Goal: Task Accomplishment & Management: Use online tool/utility

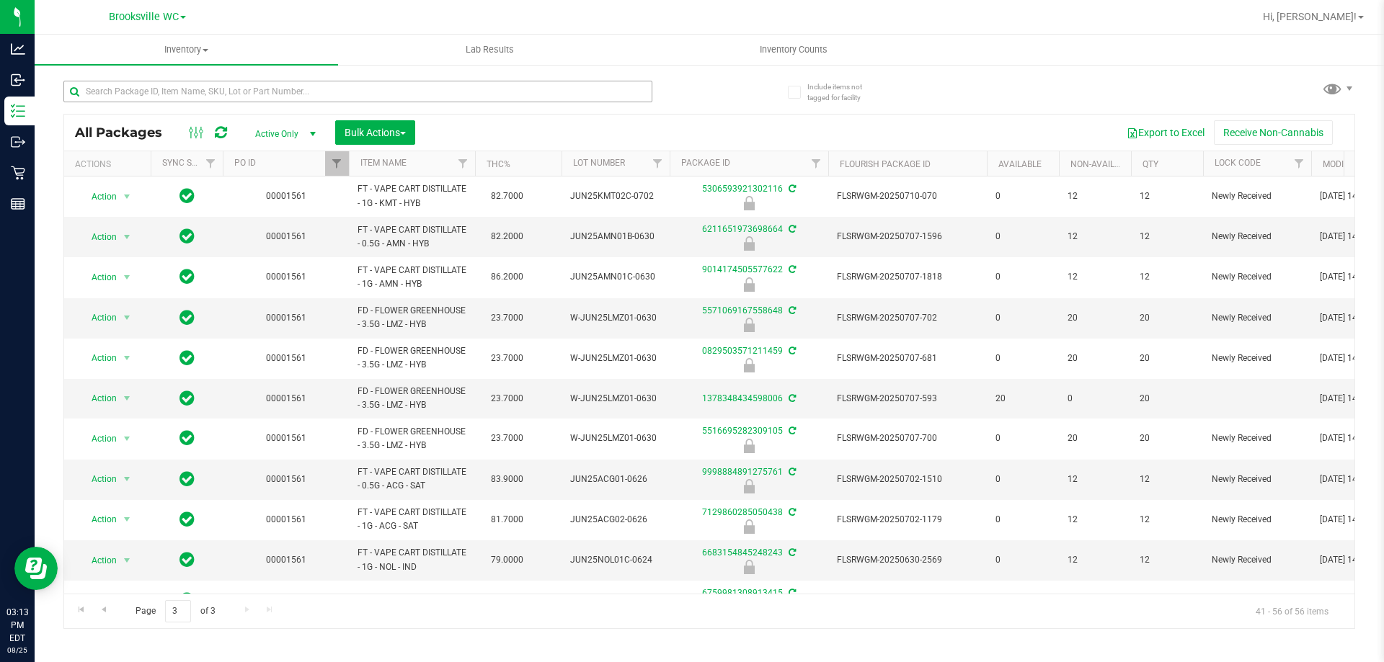
scroll to position [229, 0]
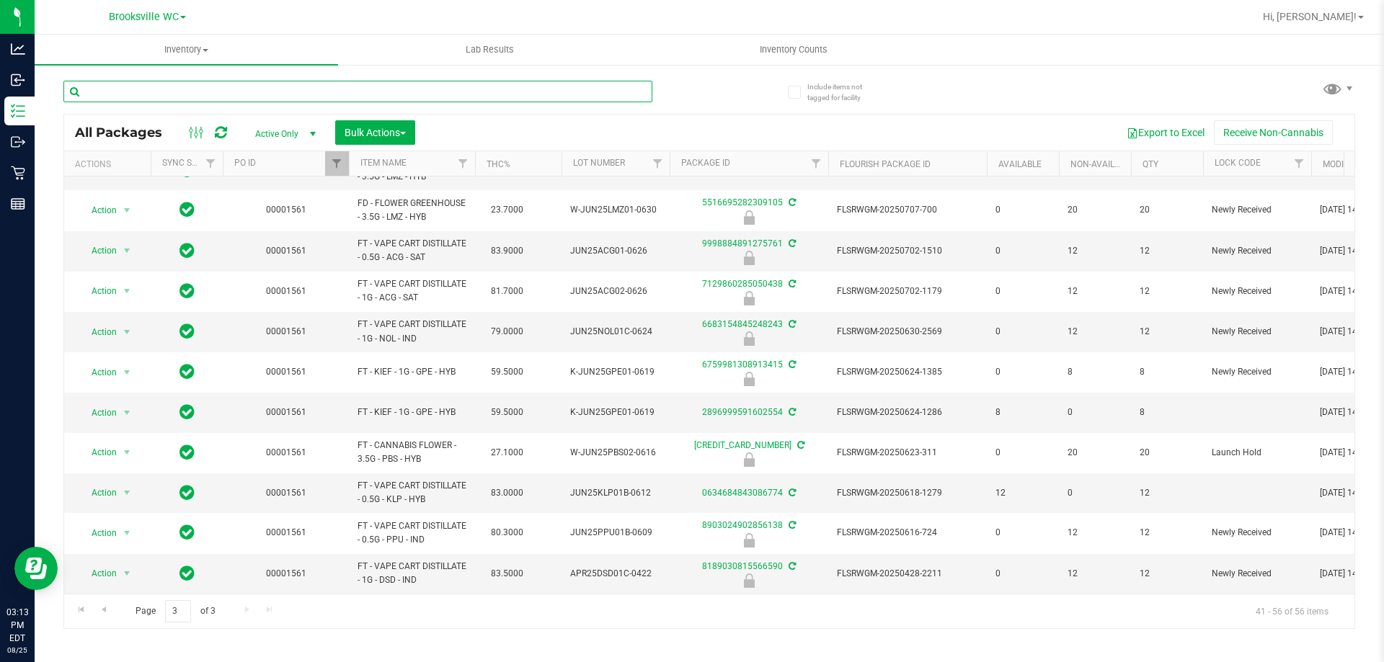
click at [236, 92] on input "text" at bounding box center [357, 92] width 589 height 22
click at [345, 161] on link "Filter" at bounding box center [337, 163] width 24 height 25
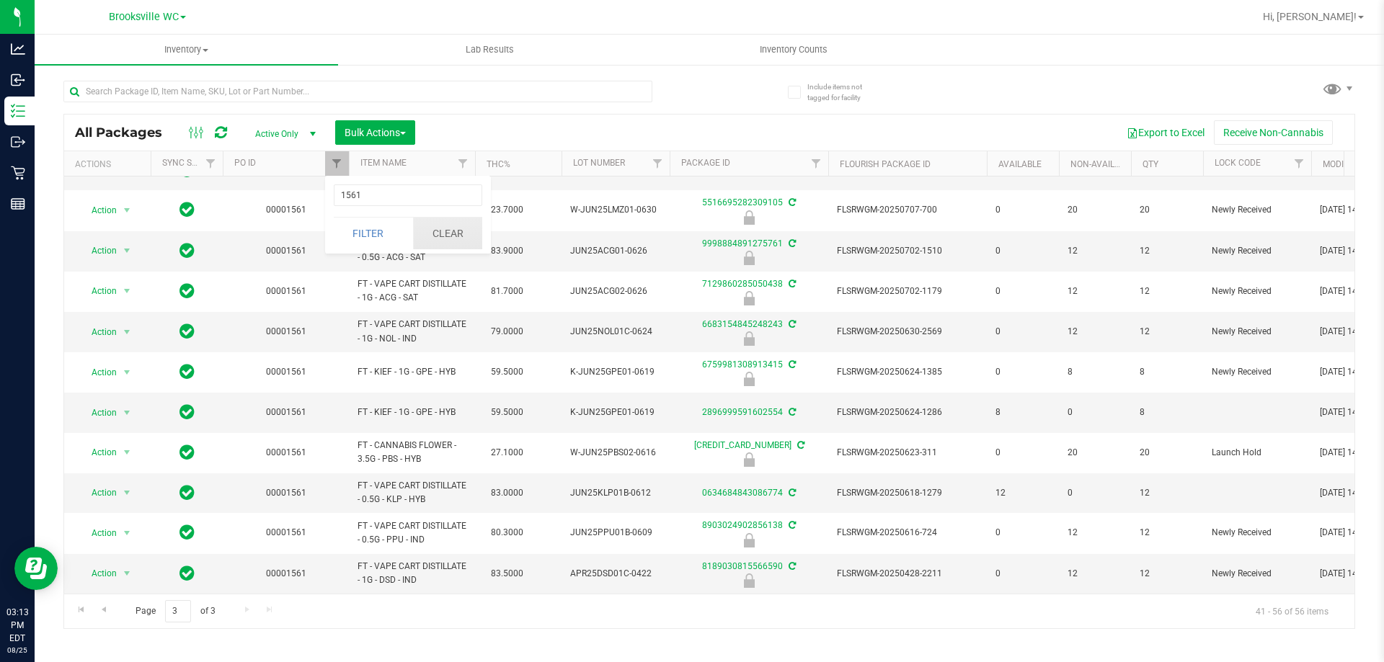
click at [465, 242] on button "Clear" at bounding box center [447, 234] width 69 height 32
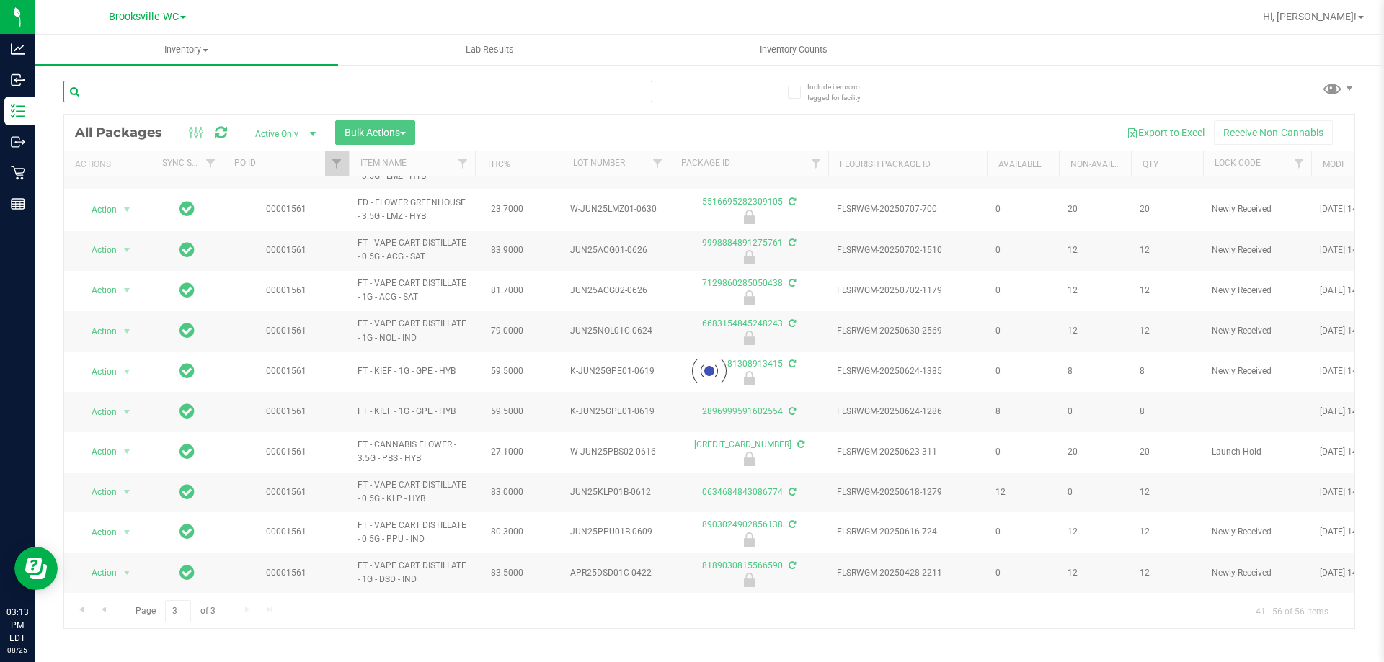
click at [267, 94] on input "text" at bounding box center [357, 92] width 589 height 22
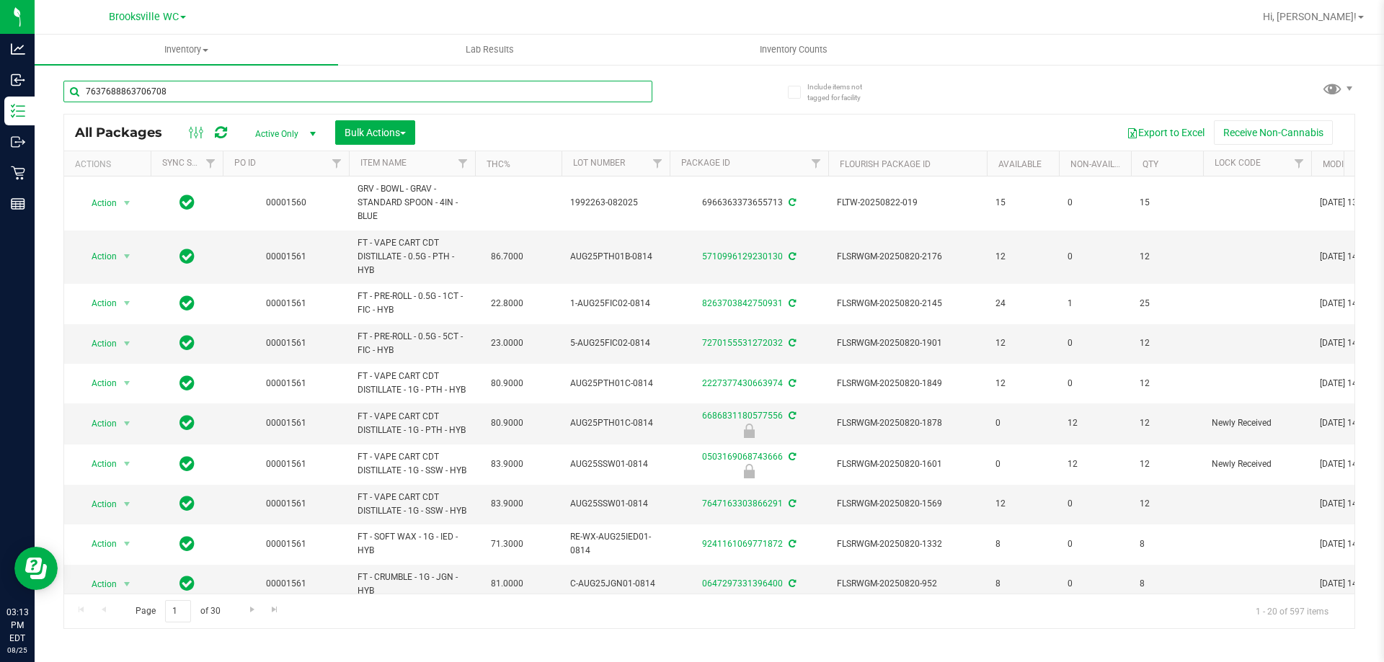
type input "7637688863706708"
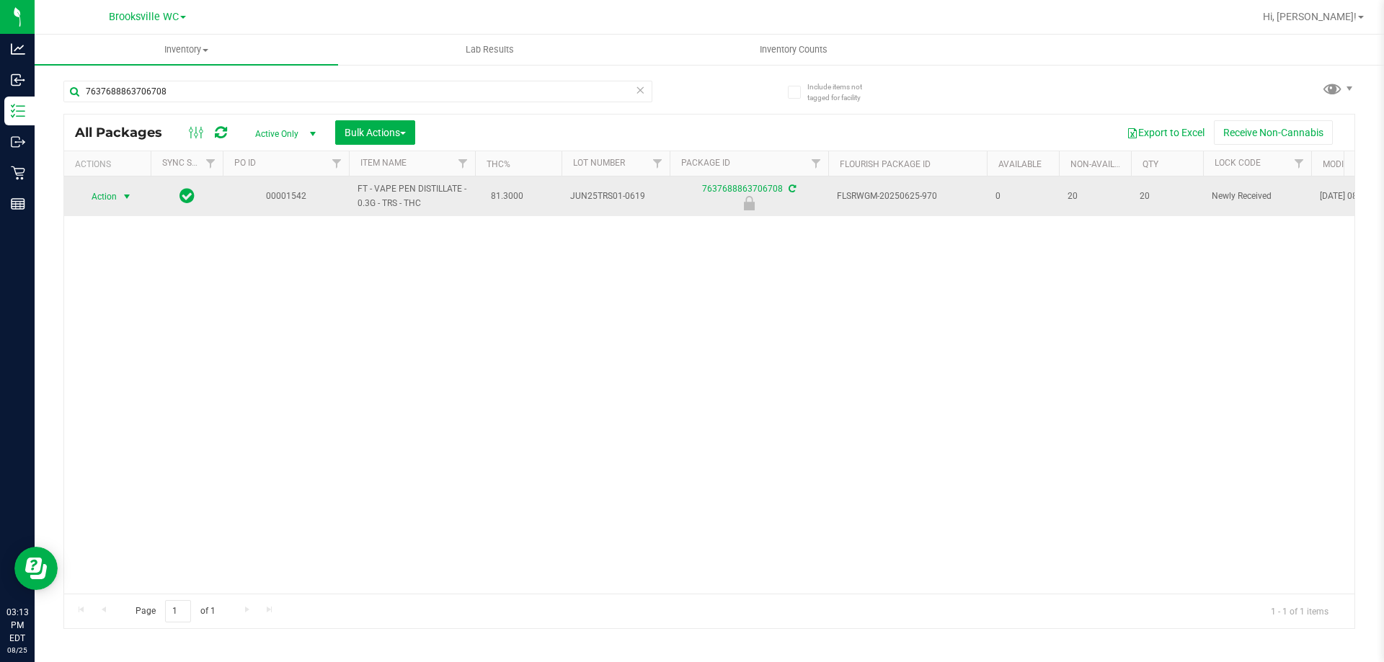
click at [105, 192] on span "Action" at bounding box center [98, 197] width 39 height 20
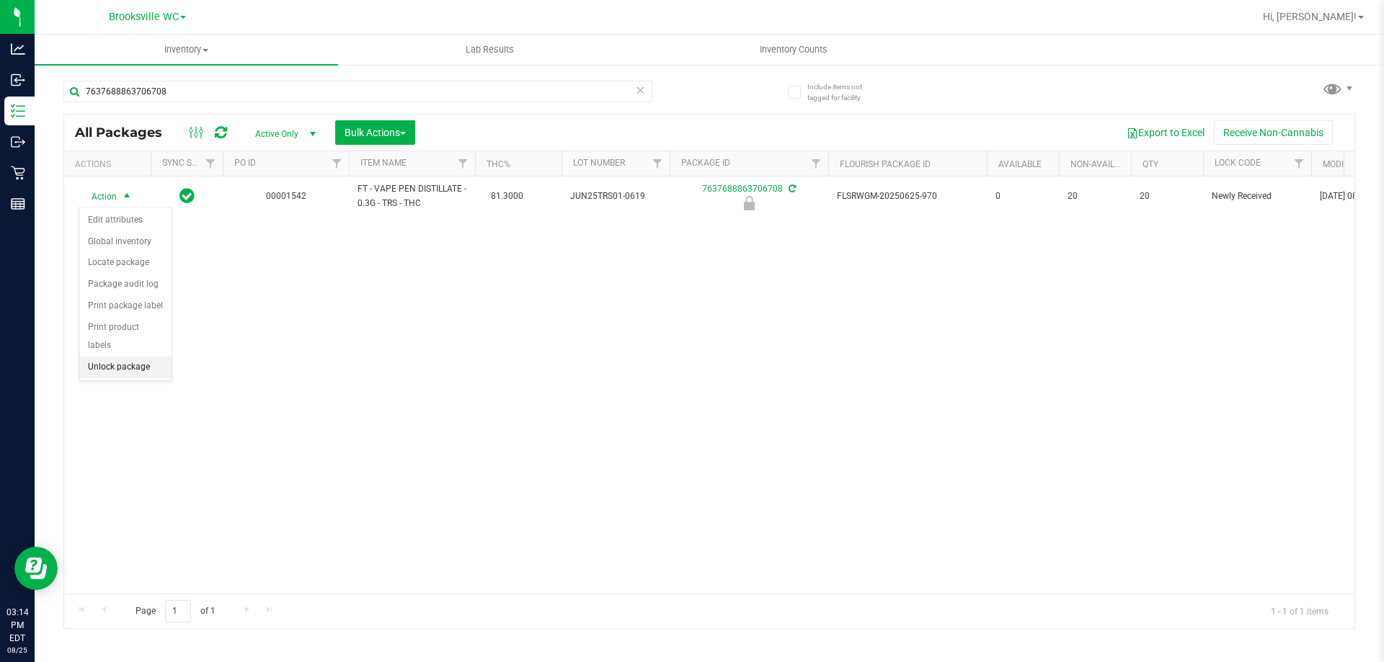
click at [120, 357] on li "Unlock package" at bounding box center [125, 368] width 92 height 22
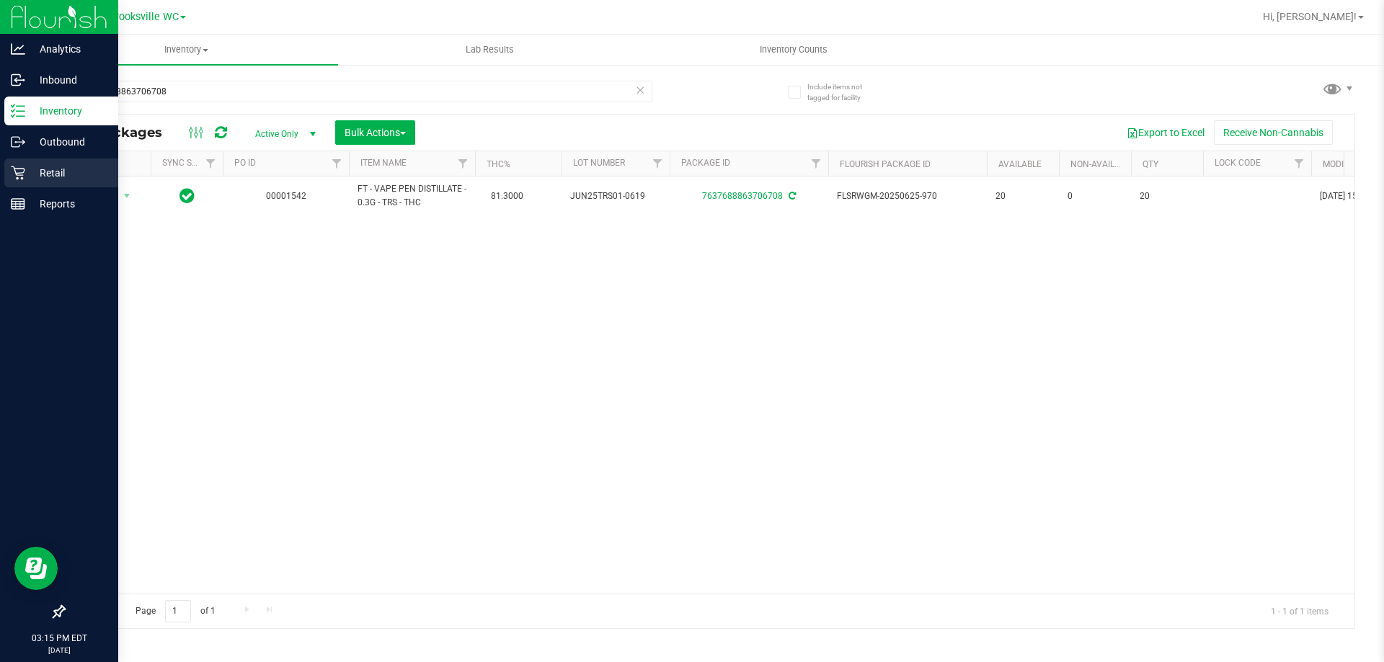
click at [48, 179] on p "Retail" at bounding box center [68, 172] width 87 height 17
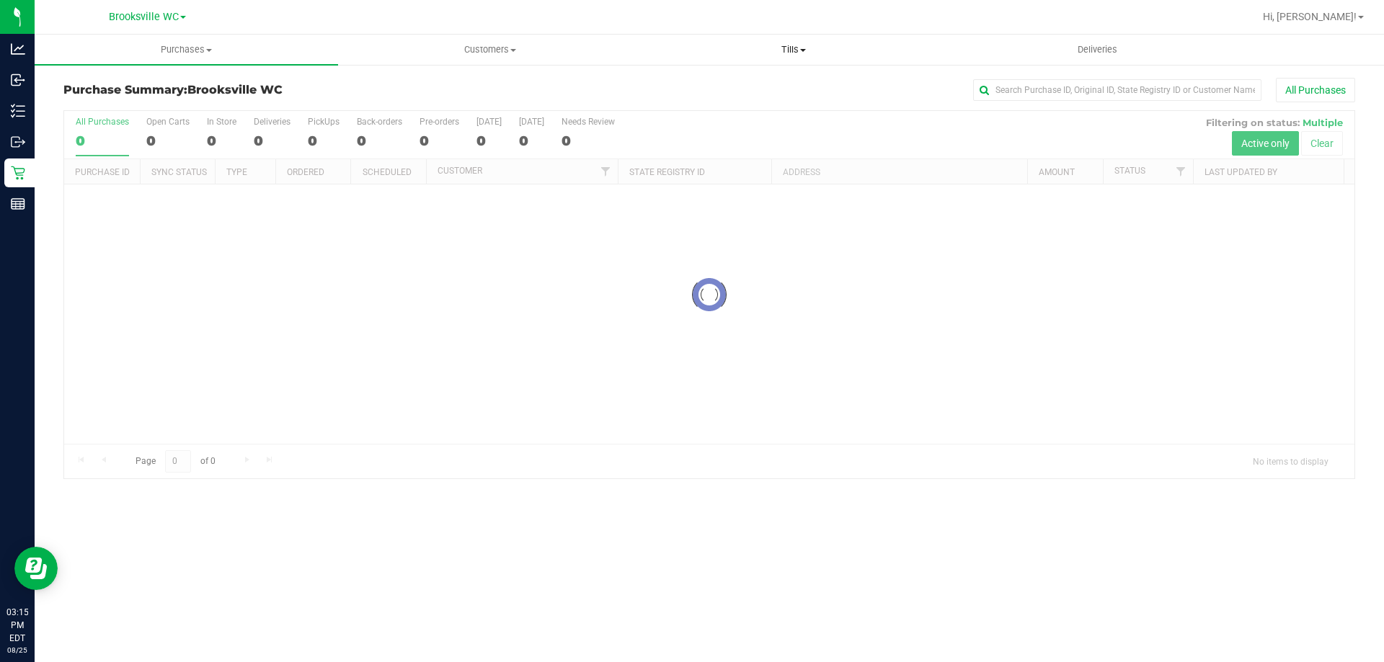
click at [786, 58] on uib-tab-heading "Tills Manage tills Reconcile e-payments" at bounding box center [793, 49] width 302 height 29
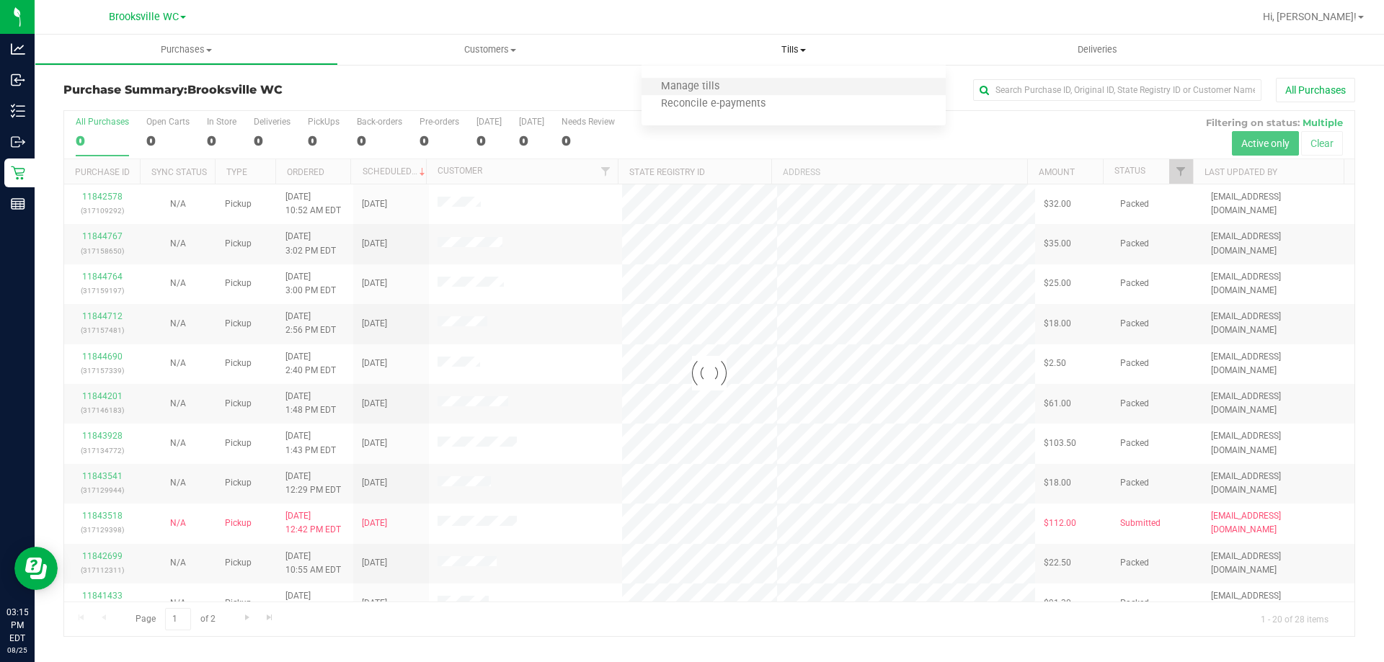
click at [768, 90] on li "Manage tills" at bounding box center [793, 87] width 303 height 17
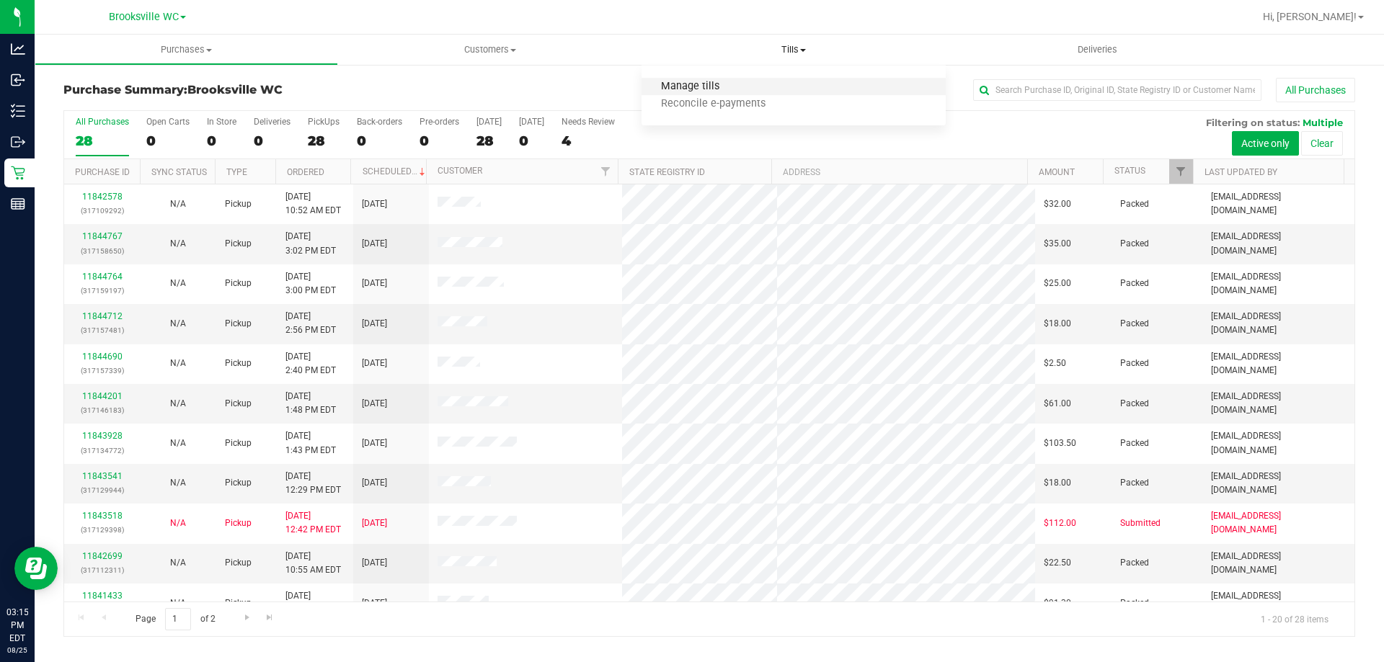
click at [704, 89] on span "Manage tills" at bounding box center [690, 87] width 97 height 12
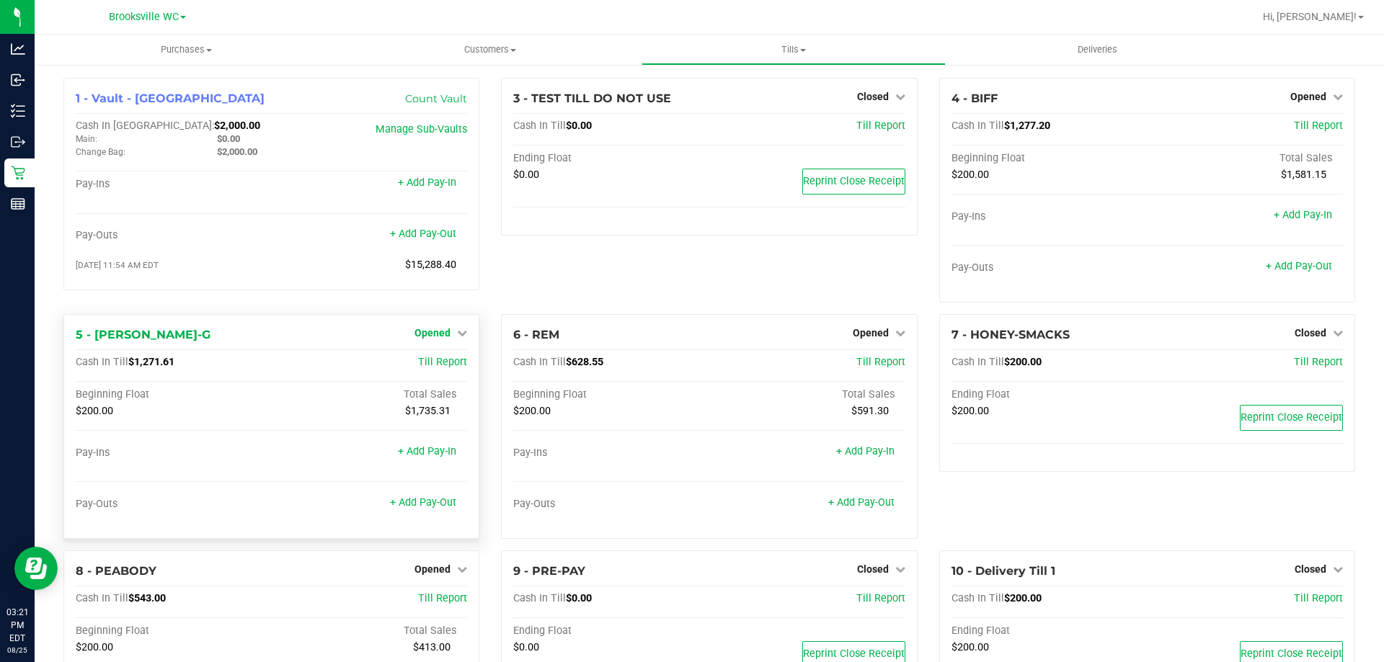
click at [417, 336] on span "Opened" at bounding box center [433, 333] width 36 height 12
click at [423, 505] on link "+ Add Pay-Out" at bounding box center [423, 503] width 66 height 12
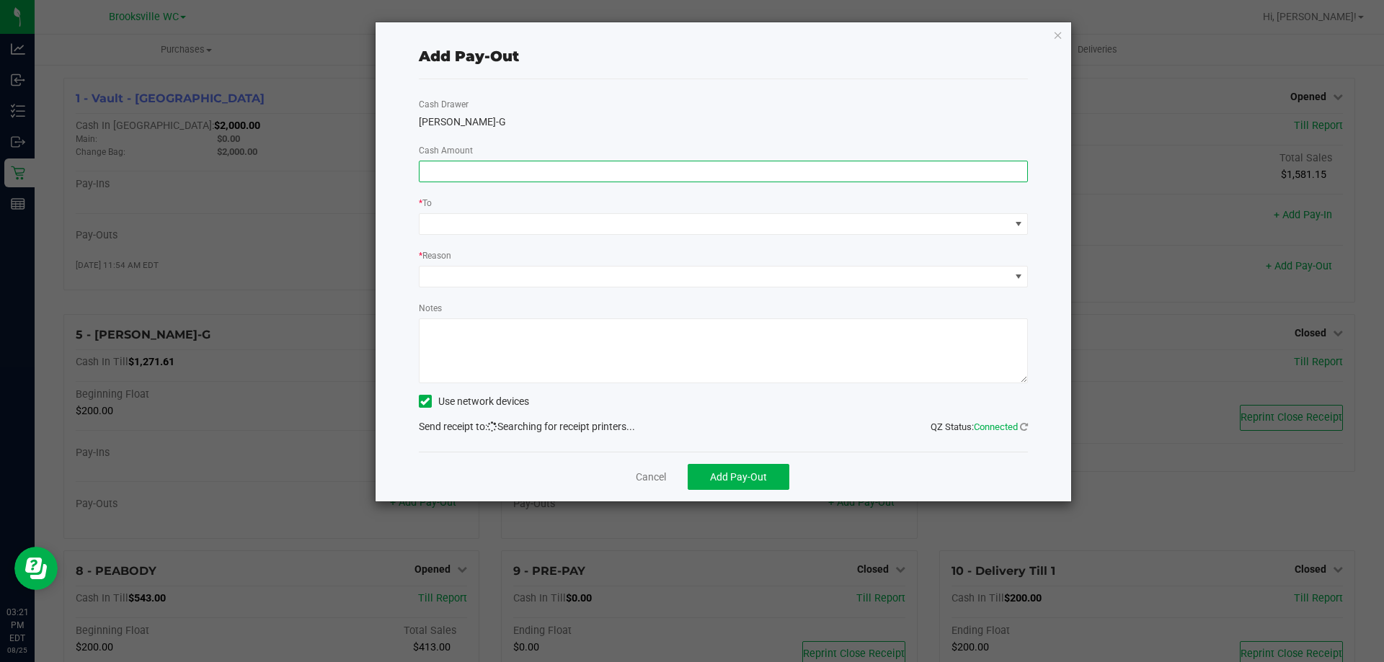
click at [774, 169] on input at bounding box center [724, 171] width 608 height 20
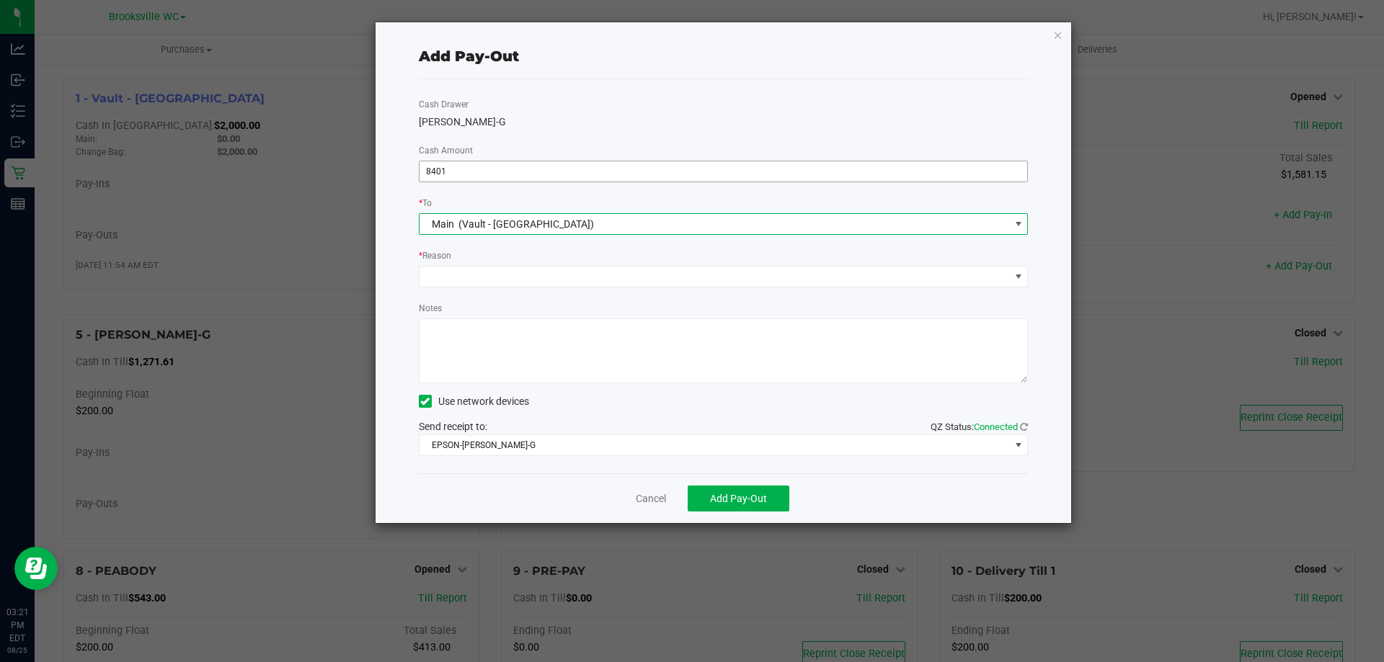
click at [523, 175] on input "8401" at bounding box center [724, 171] width 608 height 20
type input "$840.00"
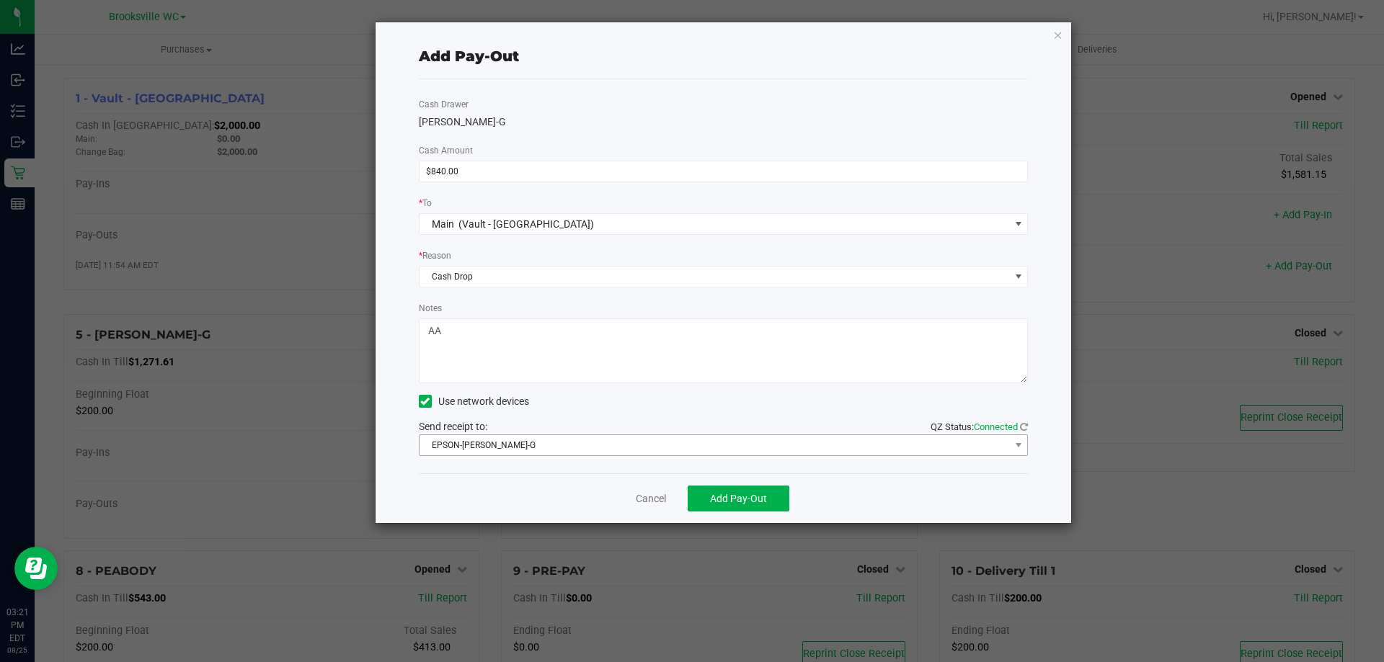
type textarea "AA"
click at [749, 448] on span "EPSON-[PERSON_NAME]-G" at bounding box center [715, 445] width 590 height 20
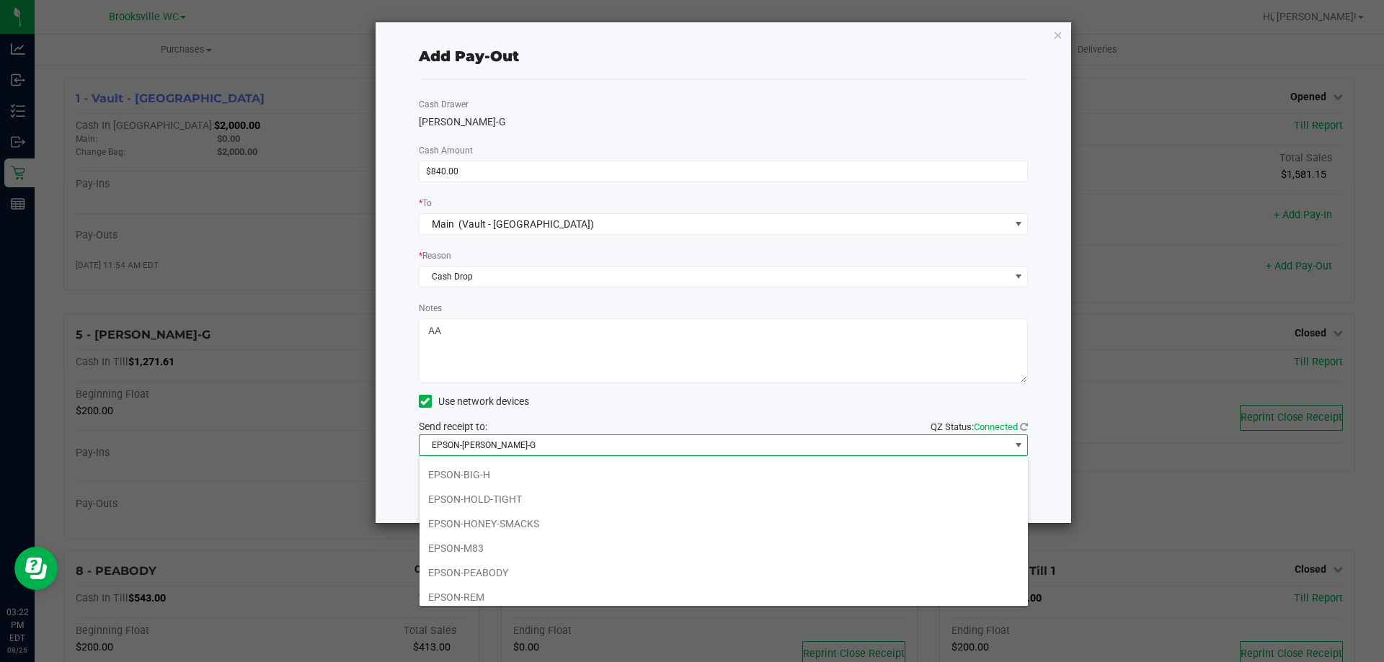
scroll to position [125, 0]
drag, startPoint x: 634, startPoint y: 592, endPoint x: 681, endPoint y: 576, distance: 49.5
click at [636, 592] on li "EPSON-SMEE" at bounding box center [724, 591] width 608 height 25
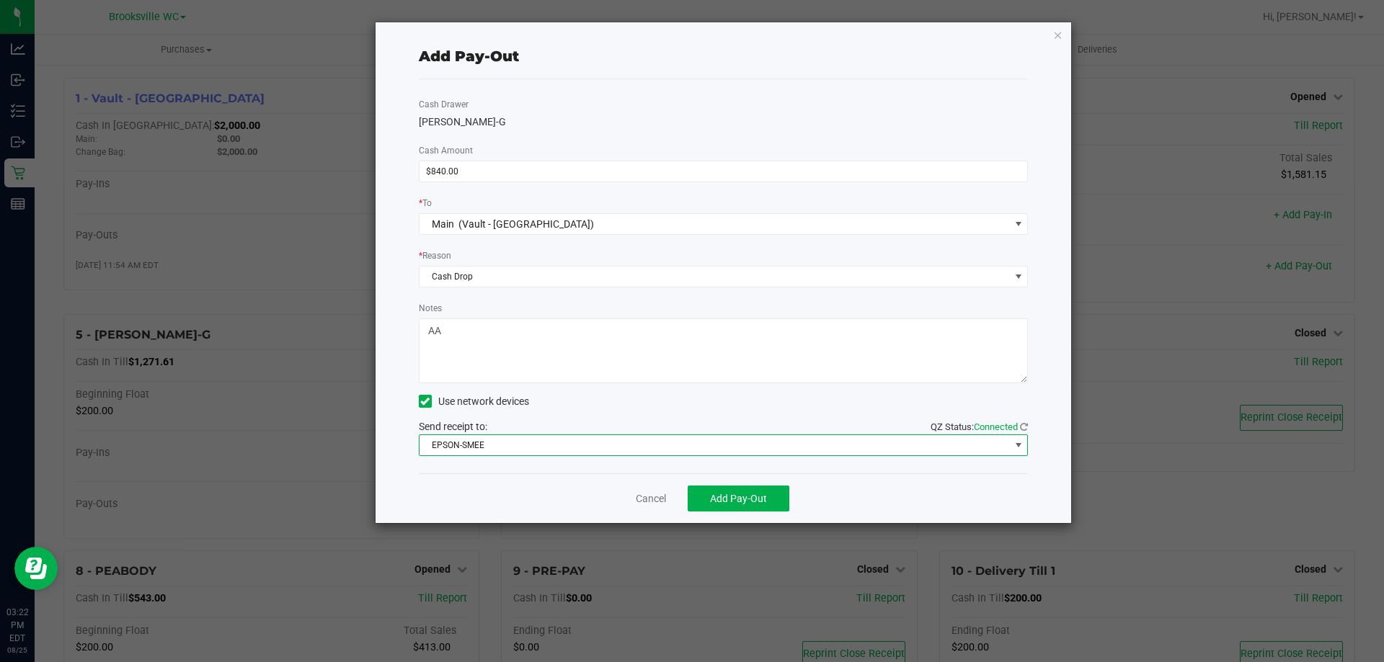
click at [730, 484] on div "Cancel Add Pay-Out" at bounding box center [724, 499] width 610 height 50
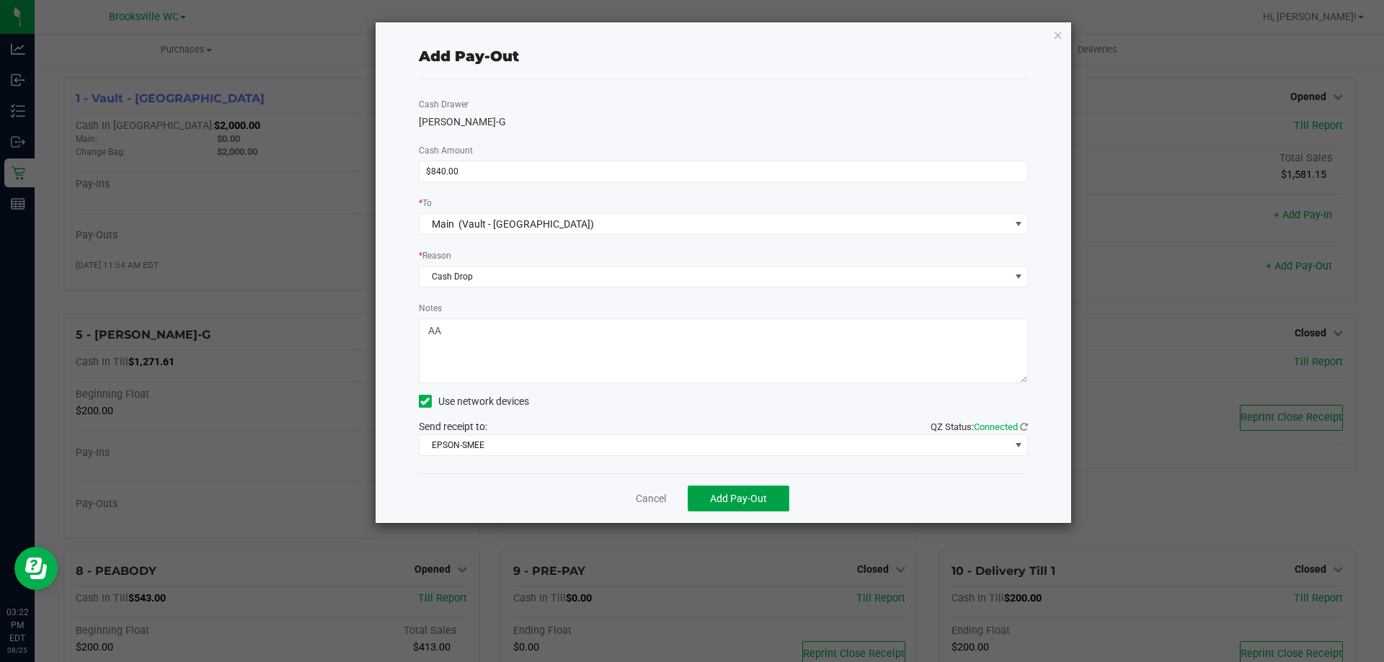
click at [730, 499] on span "Add Pay-Out" at bounding box center [738, 499] width 57 height 12
click at [645, 506] on link "Dismiss" at bounding box center [646, 499] width 35 height 15
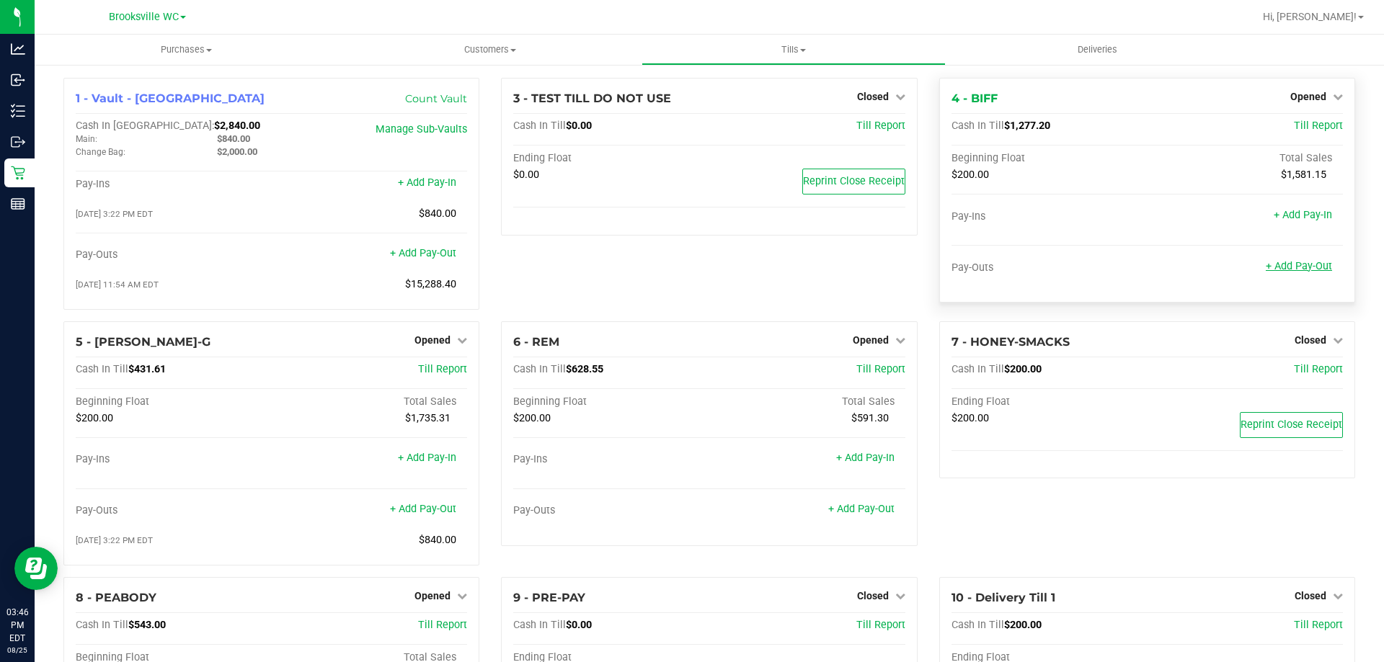
click at [1303, 269] on link "+ Add Pay-Out" at bounding box center [1299, 266] width 66 height 12
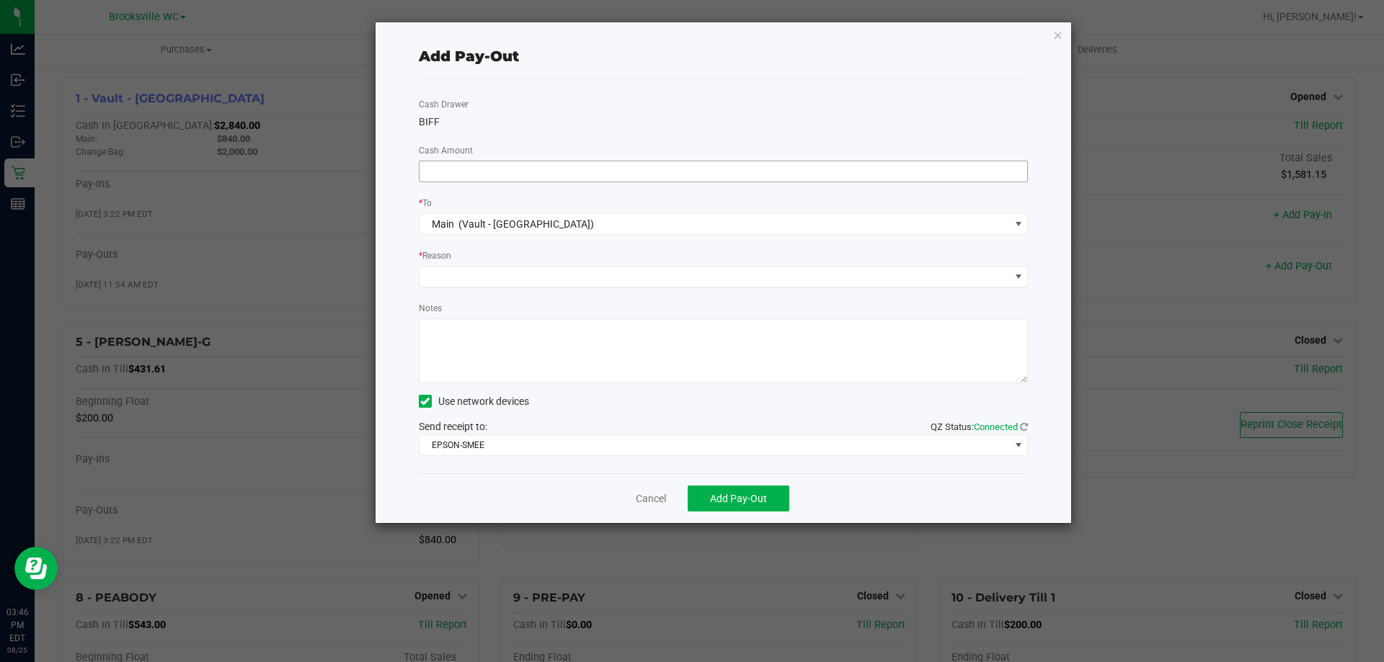
click at [815, 167] on input at bounding box center [724, 171] width 608 height 20
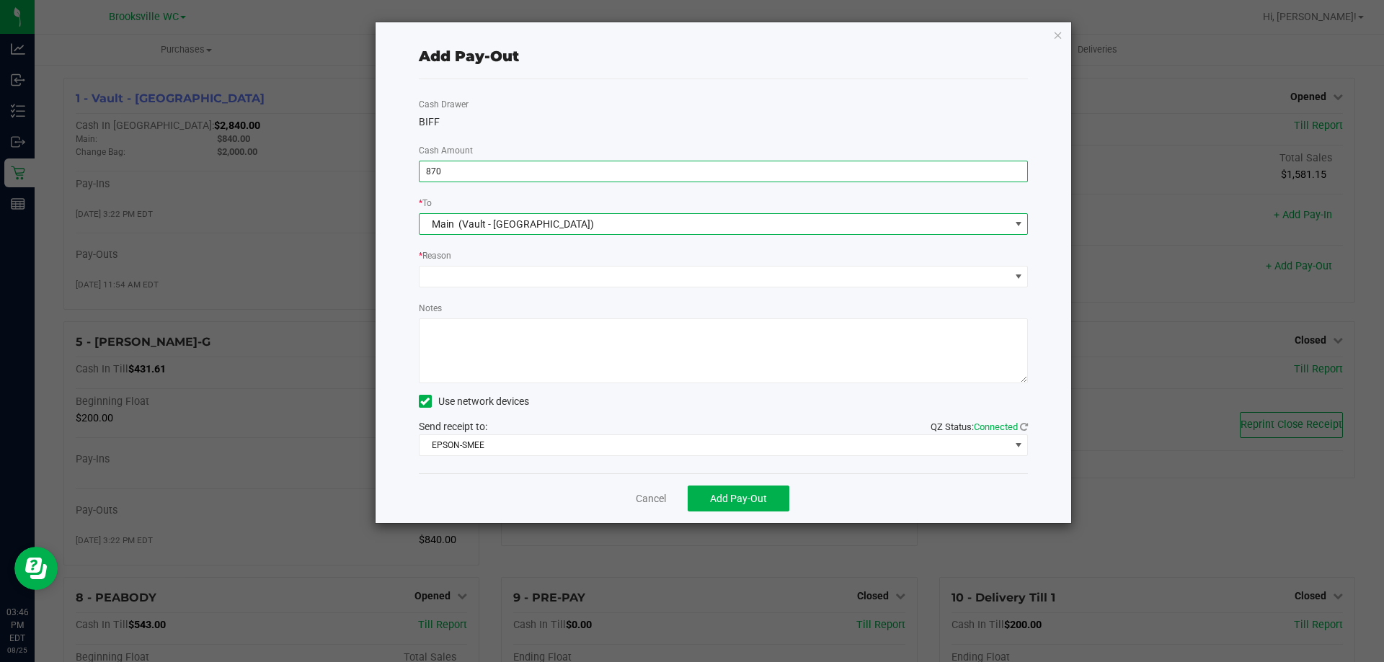
type input "$870.00"
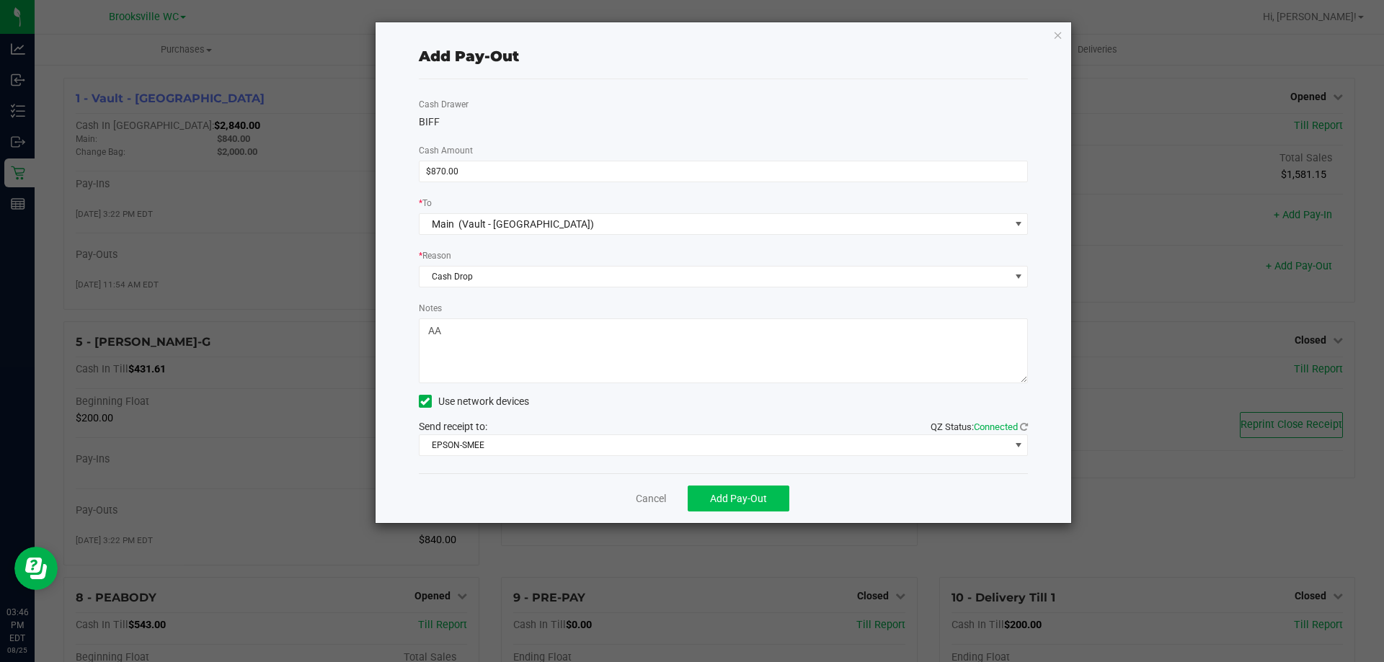
type textarea "AA"
click at [748, 500] on span "Add Pay-Out" at bounding box center [738, 499] width 57 height 12
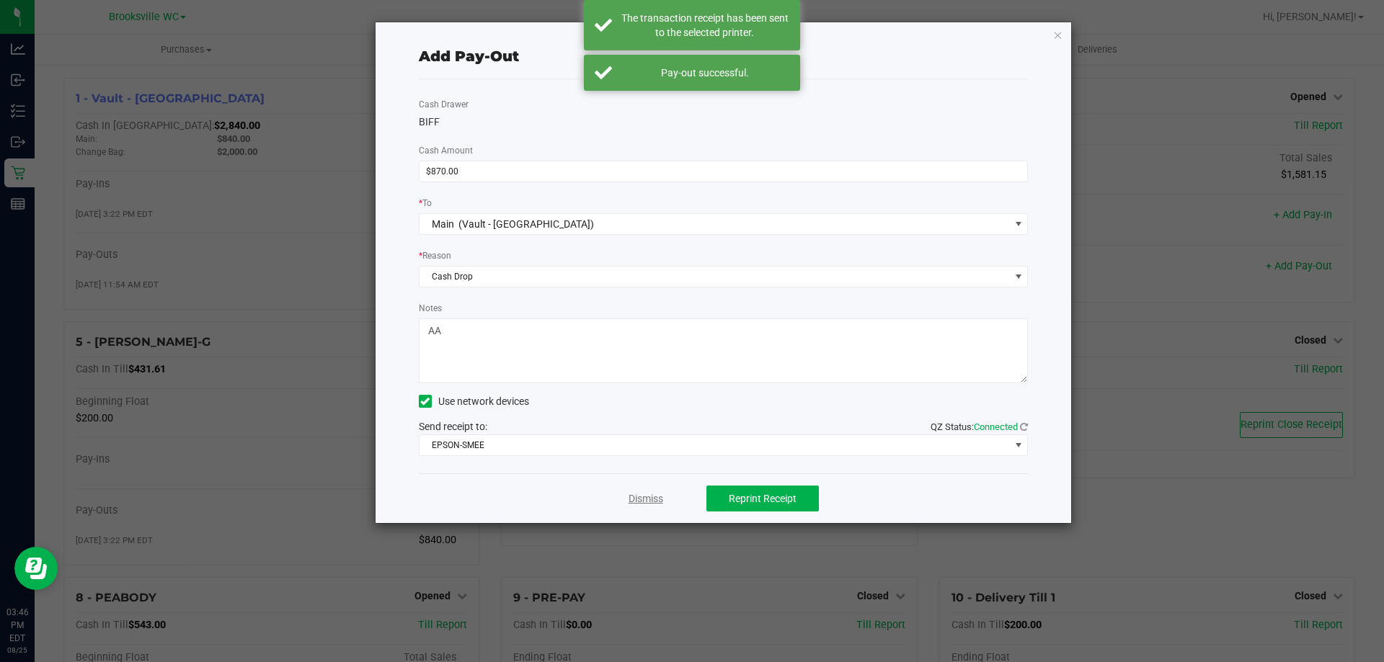
click at [637, 495] on link "Dismiss" at bounding box center [646, 499] width 35 height 15
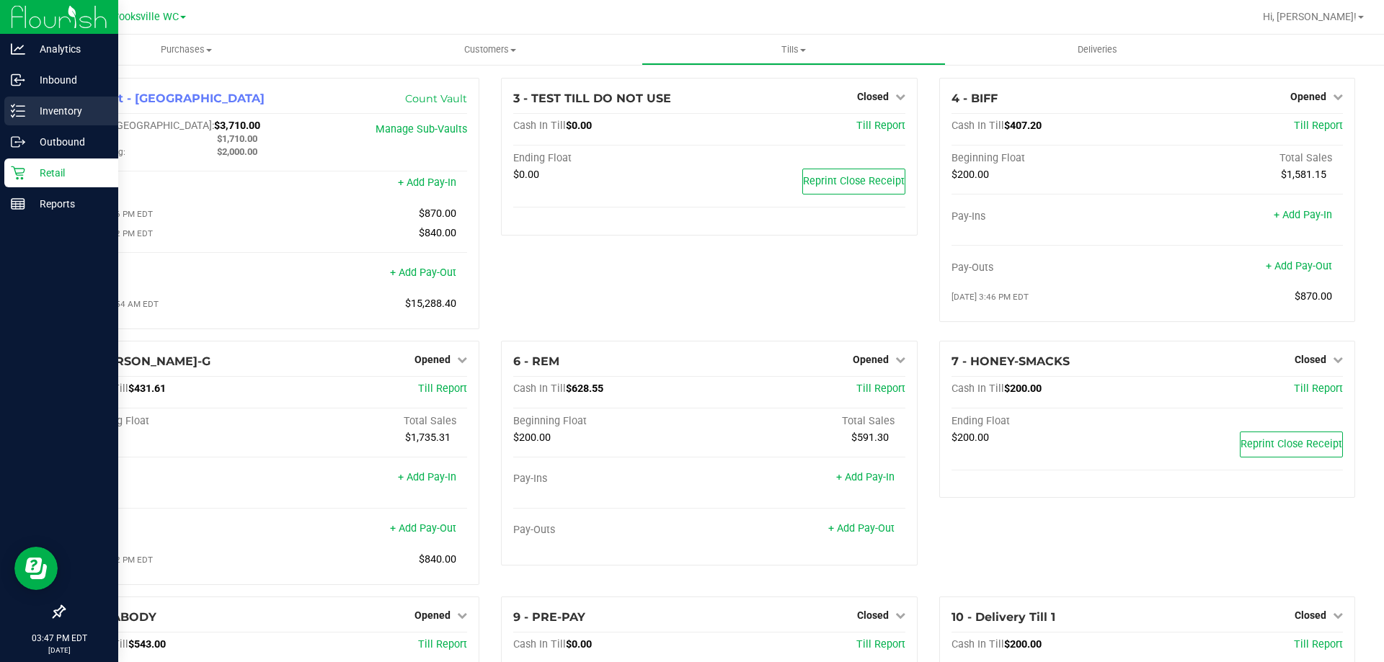
click at [59, 108] on p "Inventory" at bounding box center [68, 110] width 87 height 17
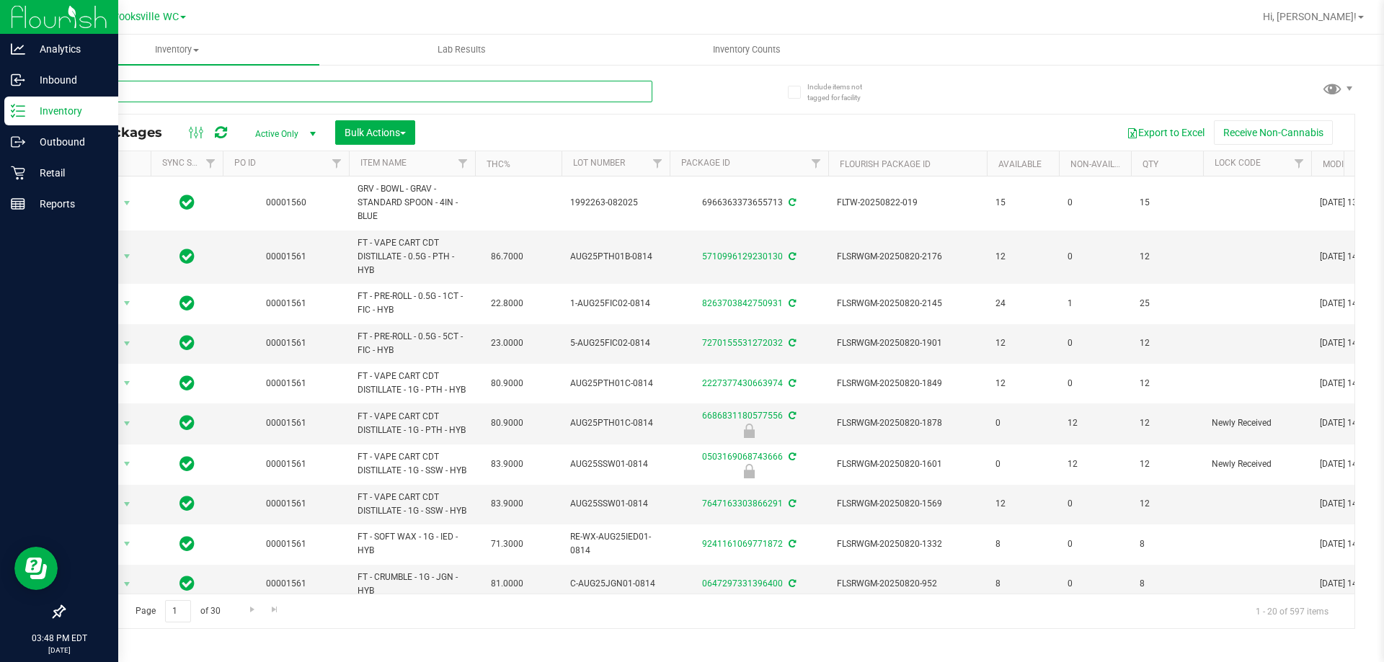
click at [167, 101] on input "text" at bounding box center [357, 92] width 589 height 22
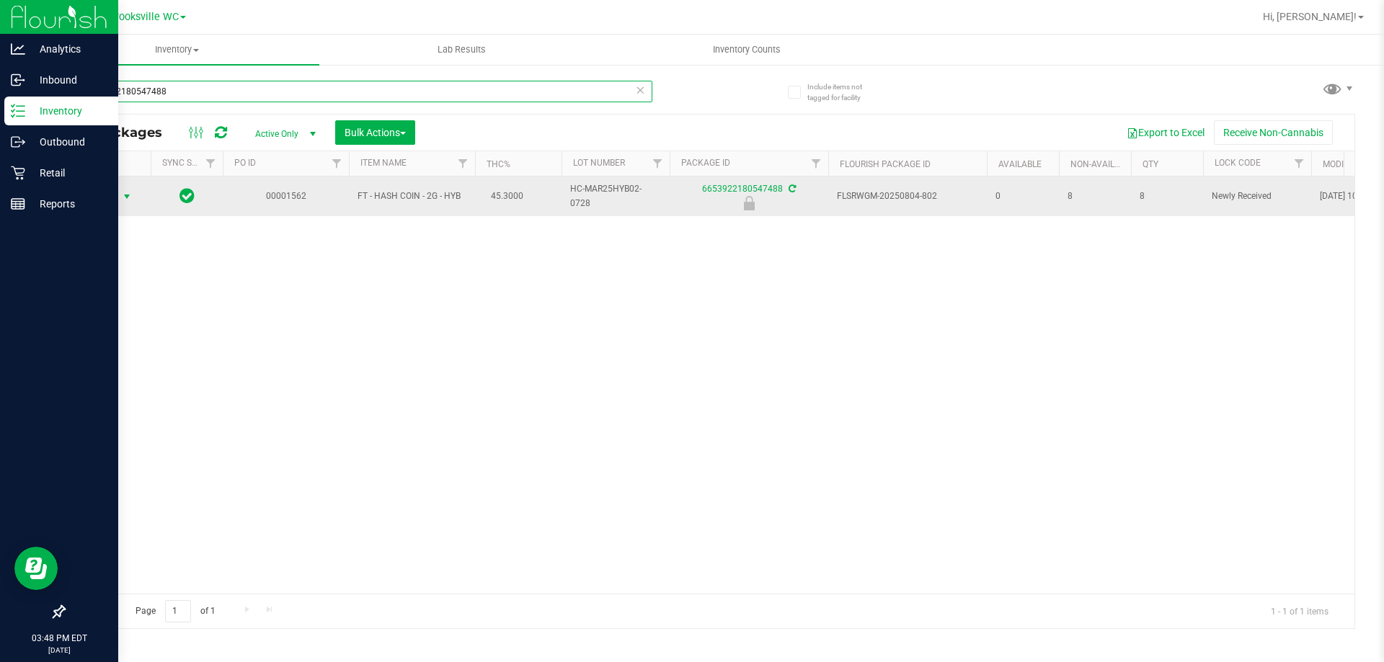
type input "6653922180547488"
click at [93, 185] on td "Action Action Edit attributes Global inventory Locate package Package audit log…" at bounding box center [107, 197] width 87 height 40
click at [102, 197] on span "Action" at bounding box center [98, 197] width 39 height 20
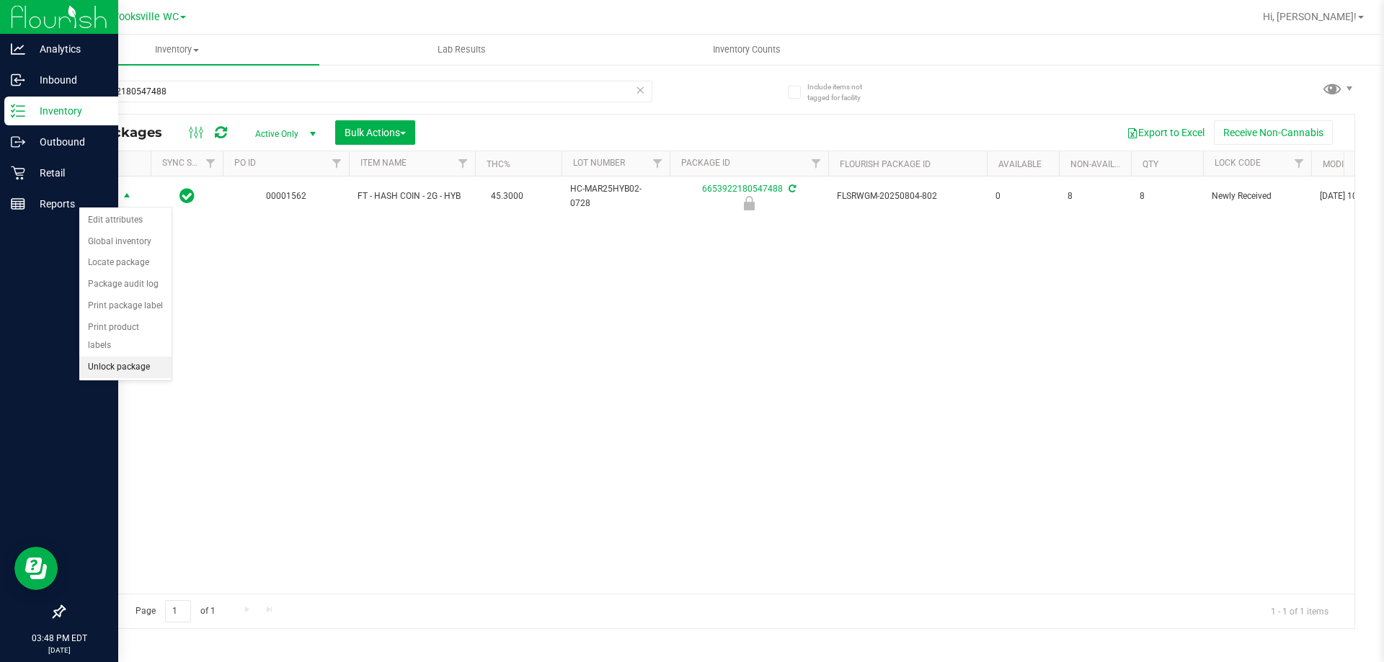
click at [136, 357] on li "Unlock package" at bounding box center [125, 368] width 92 height 22
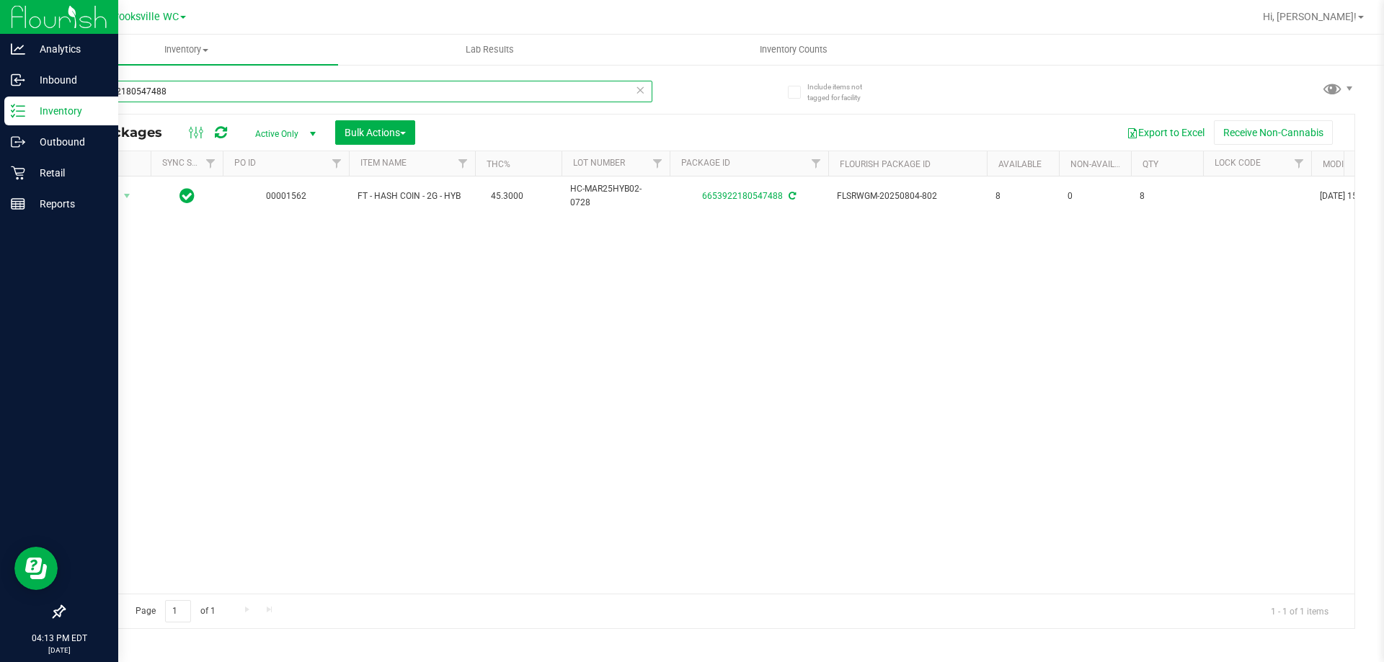
click at [231, 96] on input "6653922180547488" at bounding box center [357, 92] width 589 height 22
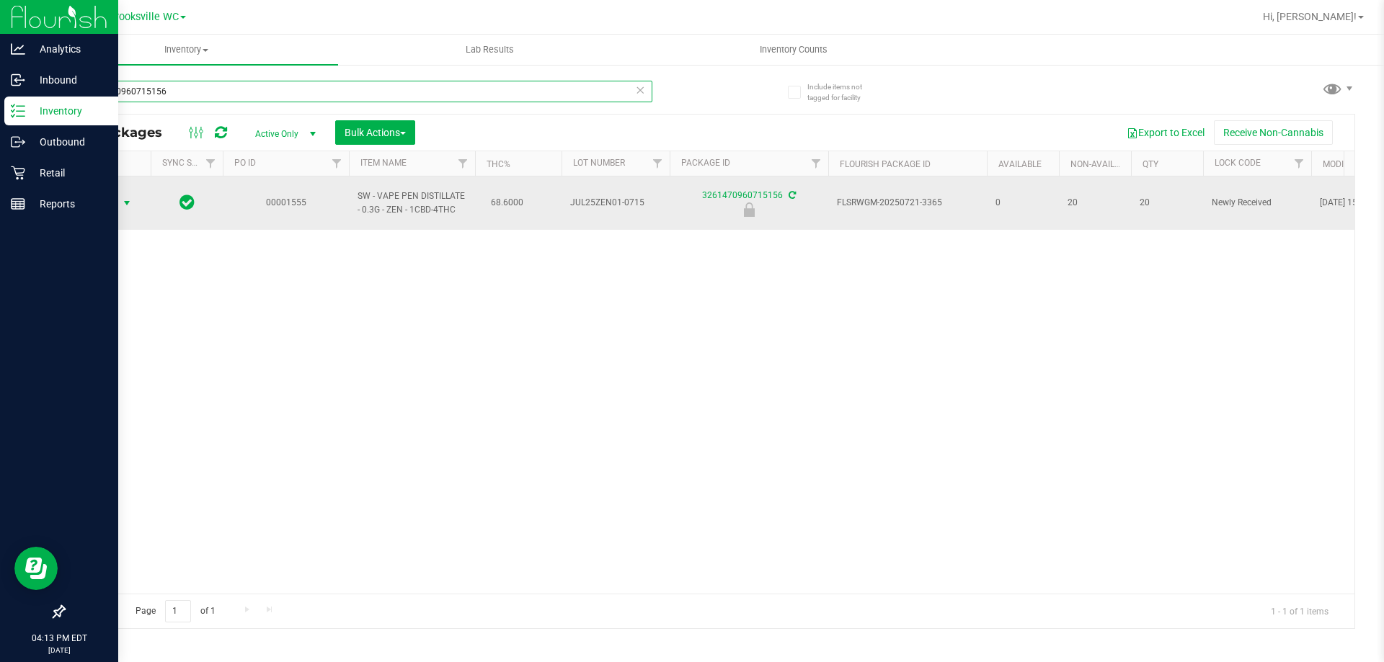
type input "3261470960715156"
click at [106, 200] on span "Action" at bounding box center [98, 203] width 39 height 20
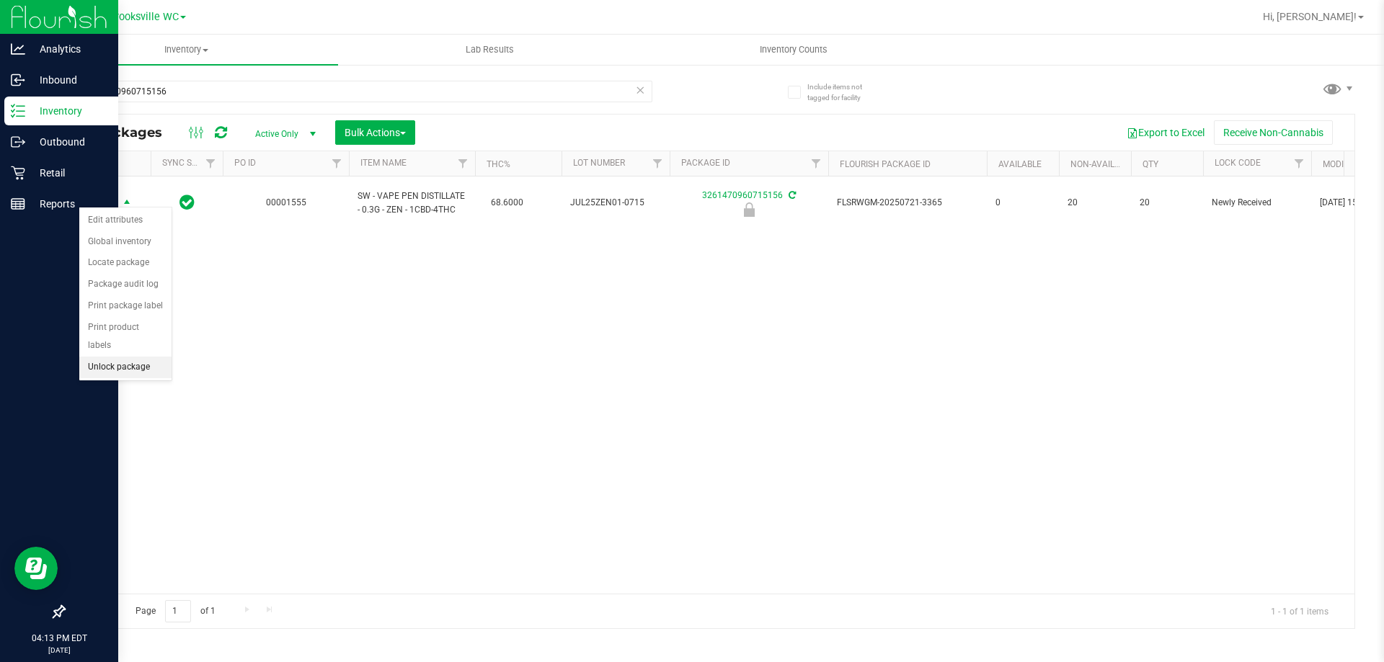
click at [118, 357] on li "Unlock package" at bounding box center [125, 368] width 92 height 22
